Goal: Information Seeking & Learning: Check status

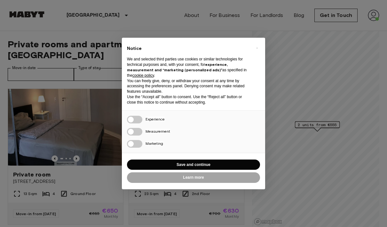
scroll to position [118, 0]
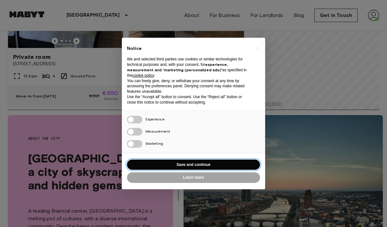
click at [240, 164] on button "Save and continue" at bounding box center [193, 165] width 133 height 11
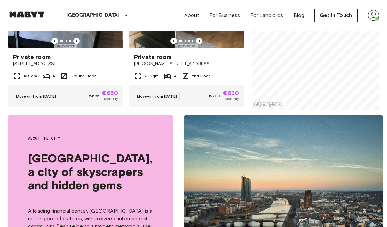
scroll to position [0, 0]
click at [373, 12] on img at bounding box center [374, 16] width 12 height 12
click at [353, 28] on li "Profile" at bounding box center [350, 27] width 64 height 12
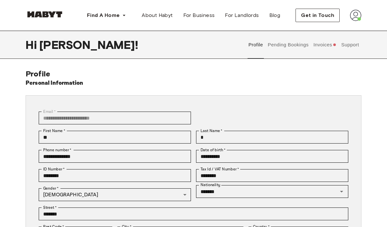
click at [323, 47] on button "Invoices" at bounding box center [325, 45] width 25 height 28
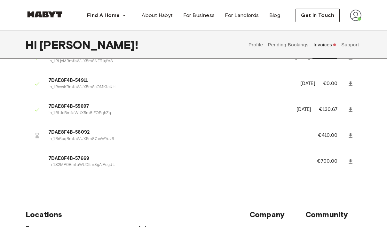
scroll to position [116, 0]
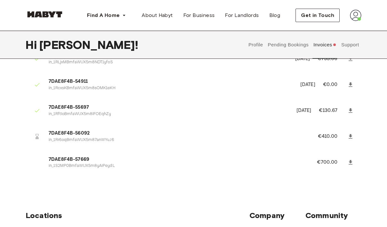
click at [322, 141] on li "7DAE8F4B-56092 in_1Rr6oqBmfaWUX5m87anWYuJ6 €410.00" at bounding box center [194, 137] width 336 height 22
click at [330, 135] on p "€410.00" at bounding box center [332, 137] width 28 height 8
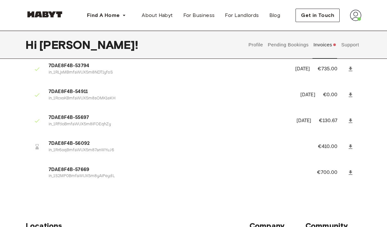
scroll to position [104, 0]
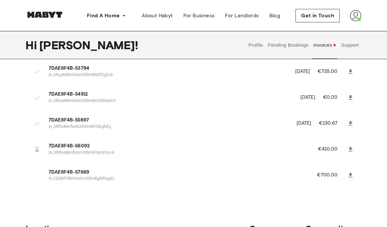
click at [327, 146] on p "€410.00" at bounding box center [332, 149] width 28 height 8
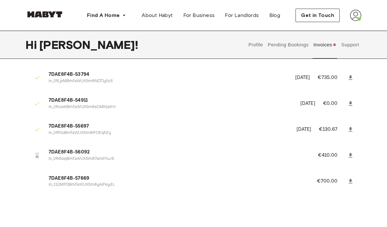
scroll to position [93, 0]
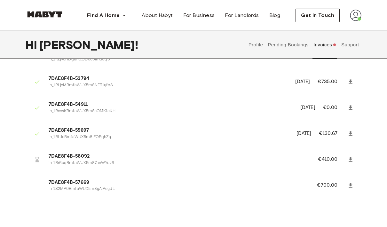
click at [325, 152] on li "7DAE8F4B-56092 in_1Rr6oqBmfaWUX5m87anWYuJ6 €410.00" at bounding box center [194, 159] width 336 height 22
click at [348, 46] on button "Support" at bounding box center [350, 45] width 20 height 28
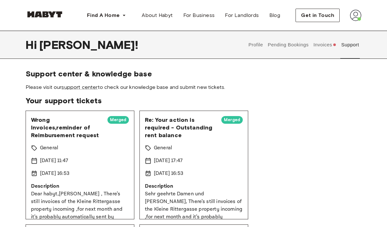
click at [85, 87] on link "support center" at bounding box center [79, 87] width 36 height 6
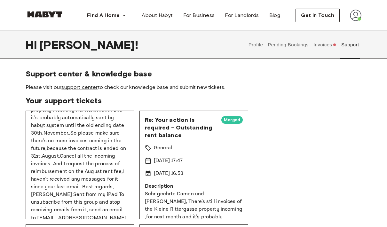
click at [282, 85] on span "Please visit our support center to check our knowledge base and submit new tick…" at bounding box center [194, 87] width 336 height 7
